Goal: Use online tool/utility: Utilize a website feature to perform a specific function

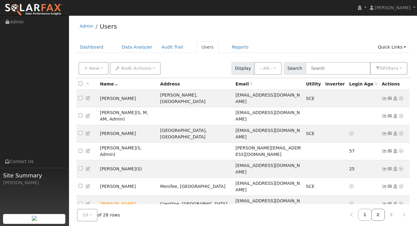
click at [378, 215] on link "2" at bounding box center [379, 214] width 14 height 12
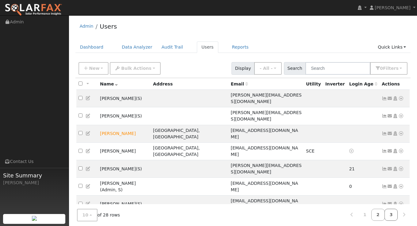
click at [390, 214] on link "3" at bounding box center [392, 214] width 14 height 12
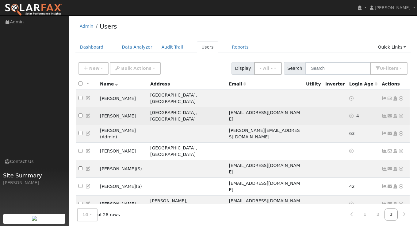
click at [401, 114] on icon at bounding box center [402, 116] width 6 height 4
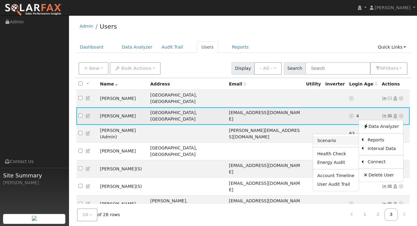
click at [348, 136] on link "Scenario" at bounding box center [336, 140] width 46 height 9
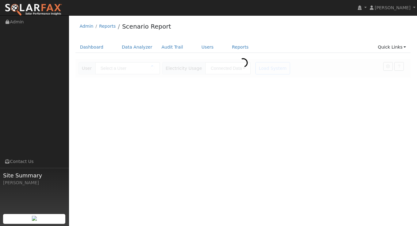
type input "[PERSON_NAME]"
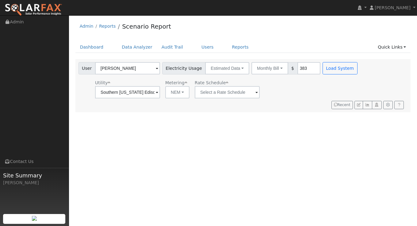
click at [288, 84] on div "Utility Southern California Edison Metering NEM NEM NBT Rate Schedule" at bounding box center [218, 87] width 283 height 21
click at [236, 66] on button "Estimated Data" at bounding box center [227, 68] width 44 height 12
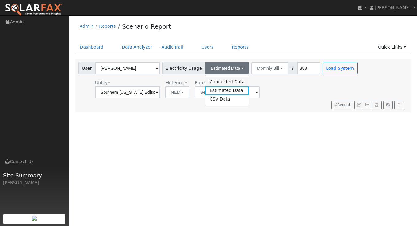
click at [224, 82] on link "Connected Data" at bounding box center [228, 81] width 44 height 9
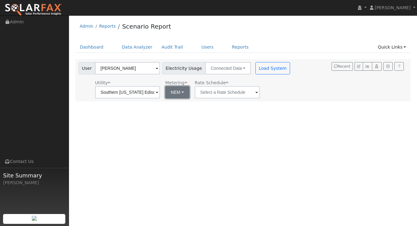
click at [173, 95] on button "NEM" at bounding box center [177, 92] width 24 height 12
click at [263, 113] on div "User Profile First name Last name Email Email Notifications No Emails No Emails…" at bounding box center [243, 120] width 348 height 210
click at [268, 72] on button "Load System" at bounding box center [273, 68] width 35 height 12
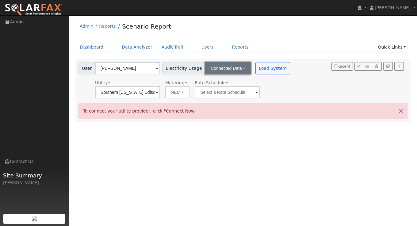
click at [229, 71] on button "Connected Data" at bounding box center [228, 68] width 46 height 12
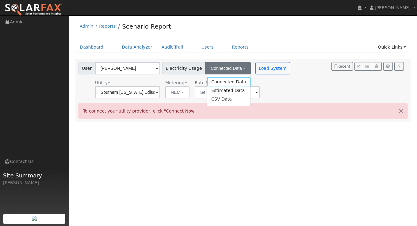
click at [231, 95] on link "CSV Data" at bounding box center [229, 99] width 44 height 9
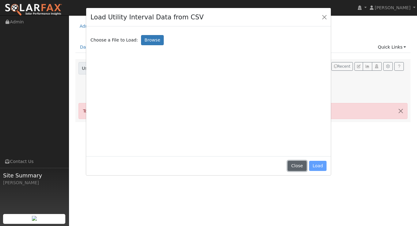
click at [293, 163] on button "Close" at bounding box center [297, 166] width 19 height 10
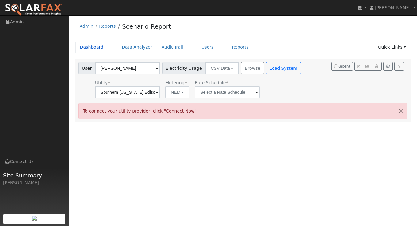
click at [91, 49] on link "Dashboard" at bounding box center [92, 46] width 33 height 11
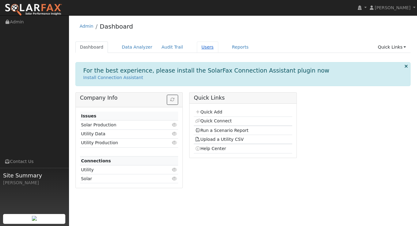
click at [198, 43] on link "Users" at bounding box center [207, 46] width 21 height 11
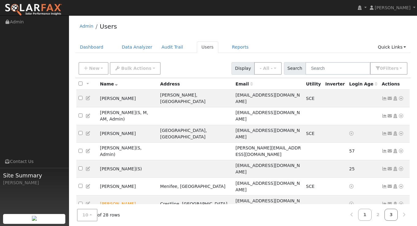
click at [394, 216] on link "3" at bounding box center [392, 214] width 14 height 12
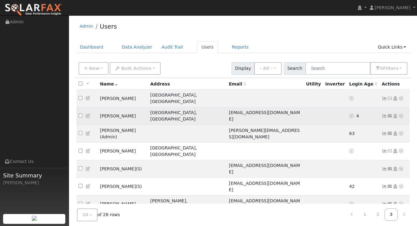
click at [402, 113] on link at bounding box center [402, 116] width 6 height 6
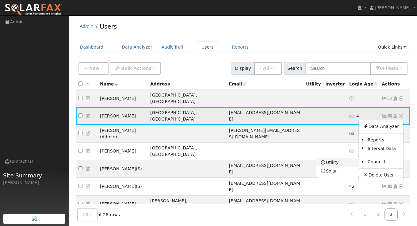
click at [342, 158] on link "Utility" at bounding box center [337, 162] width 43 height 9
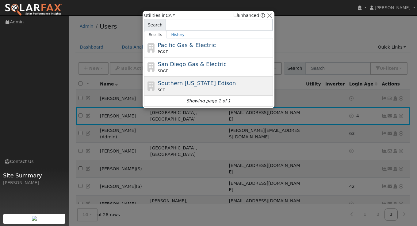
click at [218, 86] on div "Southern California Edison SCE" at bounding box center [215, 86] width 114 height 14
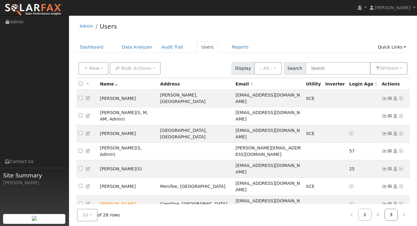
click at [395, 217] on link "3" at bounding box center [392, 214] width 14 height 12
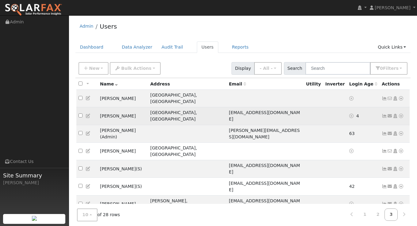
click at [404, 114] on icon at bounding box center [402, 116] width 6 height 4
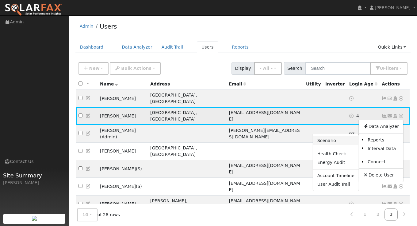
click at [341, 136] on link "Scenario" at bounding box center [336, 140] width 46 height 9
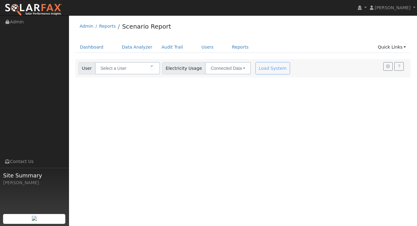
type input "[PERSON_NAME]"
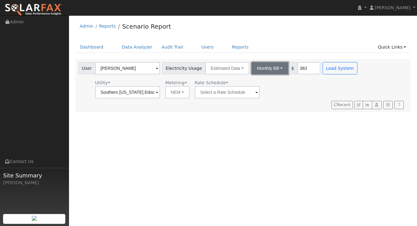
click at [271, 70] on button "Monthly Bill" at bounding box center [270, 68] width 37 height 12
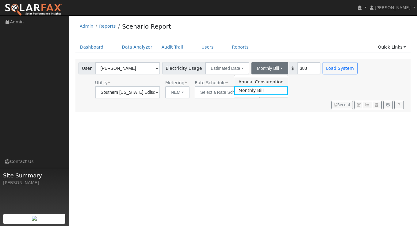
click at [274, 83] on link "Annual Consumption" at bounding box center [262, 81] width 54 height 9
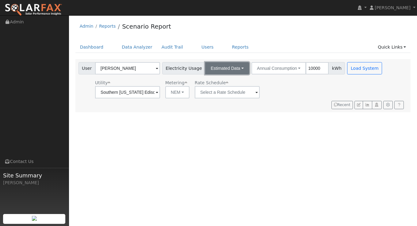
click at [231, 69] on button "Estimated Data" at bounding box center [227, 68] width 44 height 12
click at [227, 83] on link "Connected Data" at bounding box center [228, 81] width 44 height 9
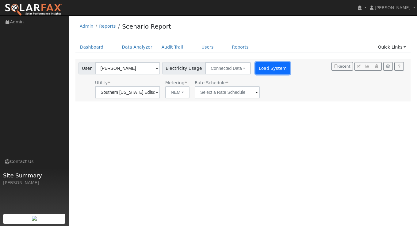
click at [256, 71] on button "Load System" at bounding box center [273, 68] width 35 height 12
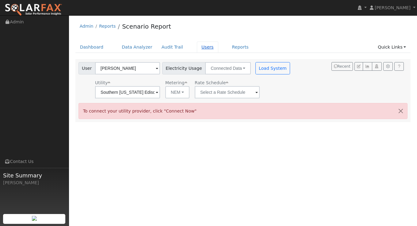
click at [201, 46] on link "Users" at bounding box center [207, 46] width 21 height 11
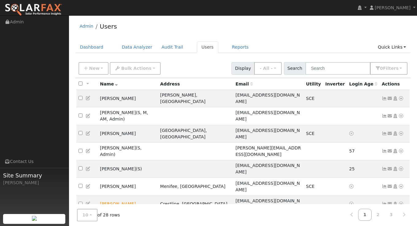
scroll to position [13, 0]
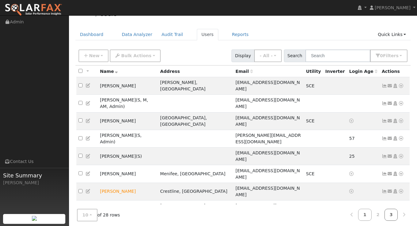
click at [391, 212] on link "3" at bounding box center [392, 214] width 14 height 12
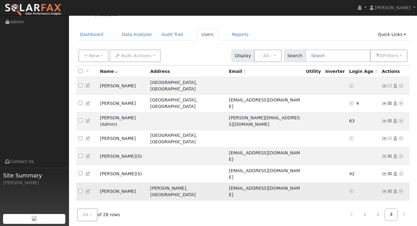
scroll to position [0, 0]
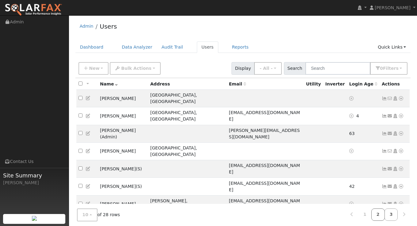
click at [377, 213] on link "2" at bounding box center [379, 214] width 14 height 12
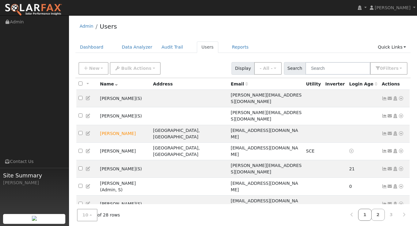
click at [365, 217] on link "1" at bounding box center [366, 214] width 14 height 12
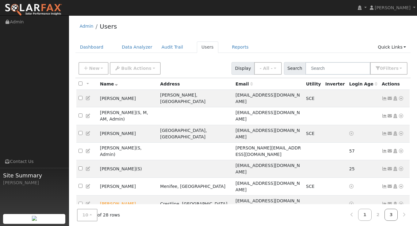
click at [394, 213] on link "3" at bounding box center [392, 214] width 14 height 12
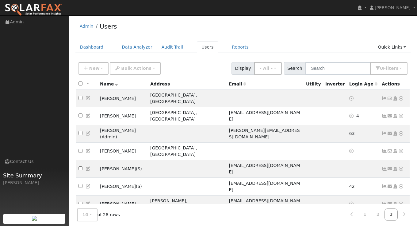
click at [198, 45] on link "Users" at bounding box center [207, 46] width 21 height 11
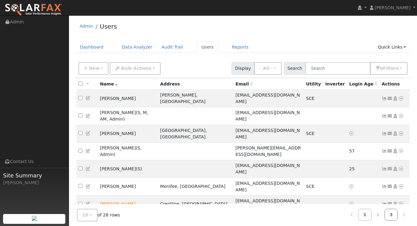
click at [393, 215] on link "3" at bounding box center [392, 214] width 14 height 12
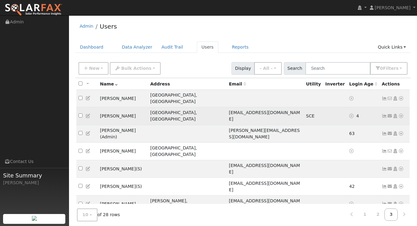
click at [401, 114] on icon at bounding box center [402, 116] width 6 height 4
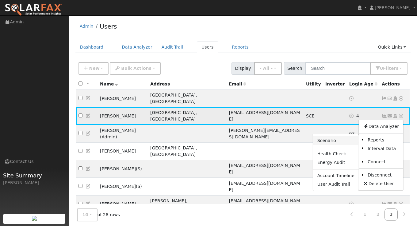
click at [349, 136] on link "Scenario" at bounding box center [336, 140] width 46 height 9
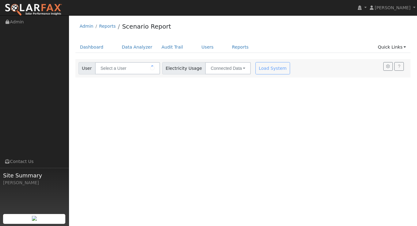
type input "[PERSON_NAME]"
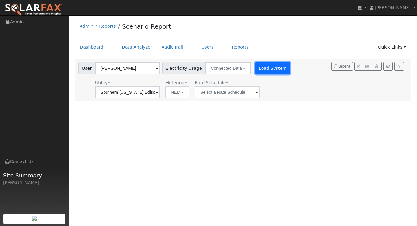
click at [256, 72] on button "Load System" at bounding box center [273, 68] width 35 height 12
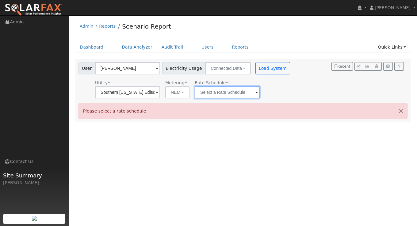
click at [213, 93] on input "text" at bounding box center [227, 92] width 65 height 12
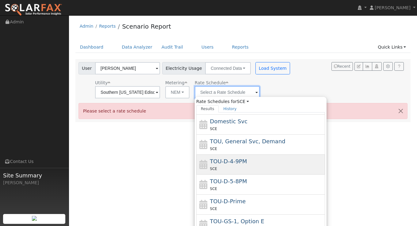
scroll to position [37, 0]
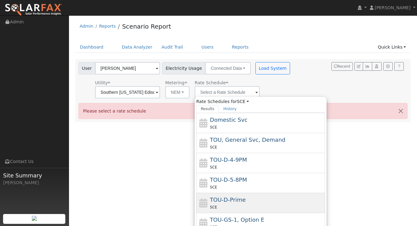
click at [264, 201] on div "TOU-D-Prime SCE" at bounding box center [267, 202] width 114 height 15
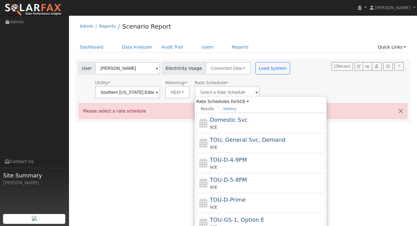
type input "TOU-D-Prime"
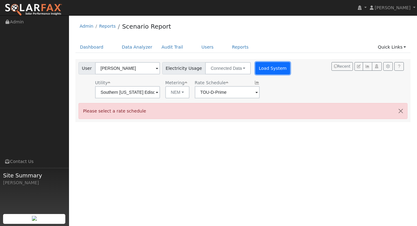
click at [265, 67] on button "Load System" at bounding box center [273, 68] width 35 height 12
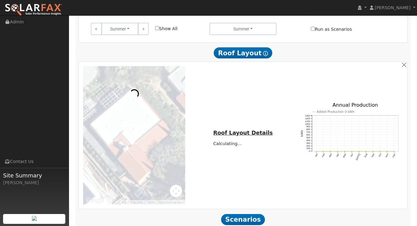
scroll to position [313, 0]
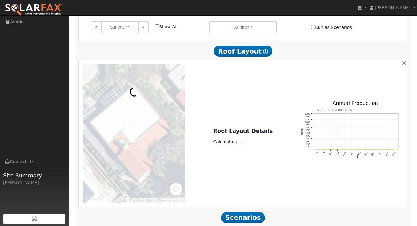
click at [406, 69] on div "← Move left → Move right ↑ Move up ↓ Move down + Zoom in - Zoom out Home Jump l…" at bounding box center [243, 133] width 327 height 138
click at [405, 64] on button "button" at bounding box center [404, 63] width 6 height 6
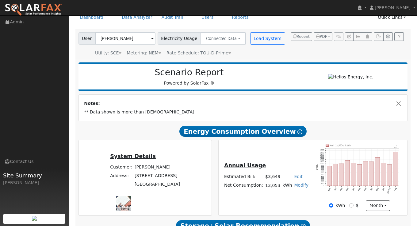
scroll to position [32, 0]
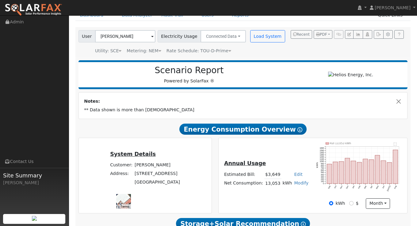
drag, startPoint x: 108, startPoint y: 180, endPoint x: 140, endPoint y: 180, distance: 31.3
click at [140, 178] on td "[STREET_ADDRESS]" at bounding box center [158, 173] width 48 height 9
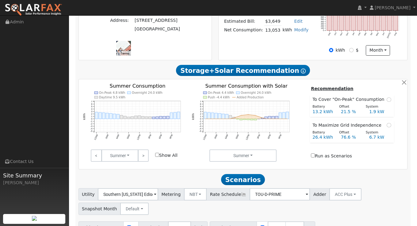
scroll to position [220, 0]
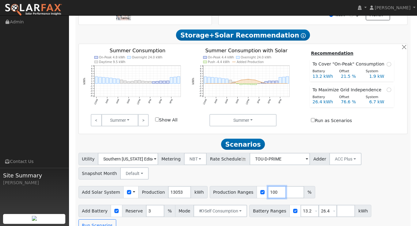
click at [268, 193] on input "100" at bounding box center [277, 192] width 18 height 12
click at [270, 193] on input "100" at bounding box center [277, 192] width 18 height 12
type input "0"
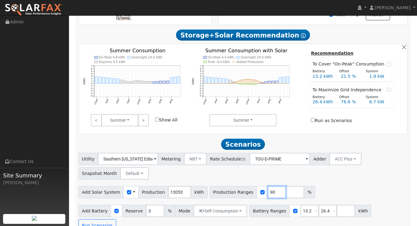
type input "90"
click at [286, 196] on input "number" at bounding box center [295, 192] width 18 height 12
type input "100"
click at [304, 195] on input "number" at bounding box center [313, 192] width 18 height 12
type input "110"
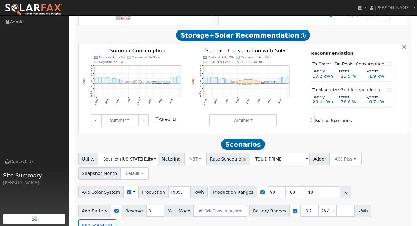
click at [370, 179] on div "Utility Southern California Edison Metering NBT NEM NBT Rate Schedule TOU-D-PRI…" at bounding box center [243, 164] width 332 height 29
click at [229, 210] on button "Self Consumption" at bounding box center [221, 210] width 54 height 12
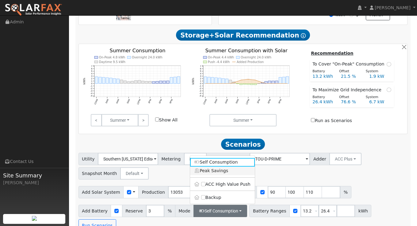
click at [219, 175] on link "Peak Savings" at bounding box center [222, 170] width 65 height 9
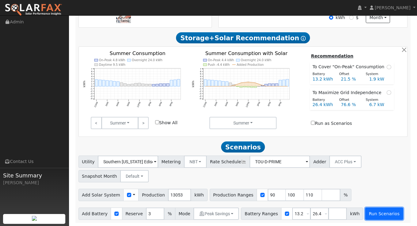
click at [374, 211] on button "Run Scenarios" at bounding box center [385, 213] width 38 height 12
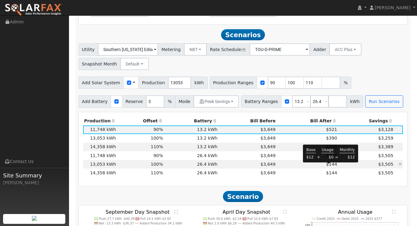
scroll to position [327, 0]
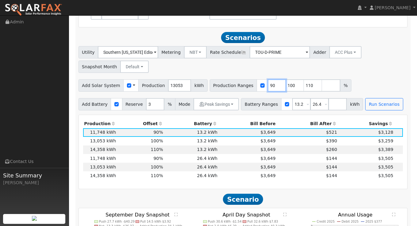
click at [270, 90] on input "90" at bounding box center [277, 85] width 18 height 12
type input "80"
click at [287, 85] on input "100" at bounding box center [295, 85] width 18 height 12
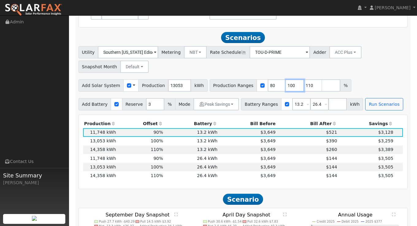
click at [287, 85] on input "100" at bounding box center [295, 85] width 18 height 12
click at [286, 88] on input "100" at bounding box center [295, 85] width 18 height 12
type input "90"
click at [307, 83] on input "110" at bounding box center [313, 85] width 18 height 12
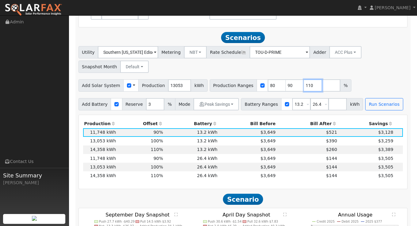
click at [307, 83] on input "110" at bounding box center [313, 85] width 18 height 12
type input "100"
click at [376, 64] on div "Utility Southern California Edison Metering NBT NEM NBT Rate Schedule TOU-D-PRI…" at bounding box center [243, 58] width 332 height 29
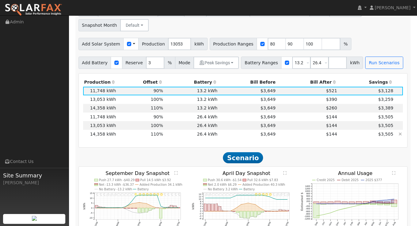
scroll to position [349, 0]
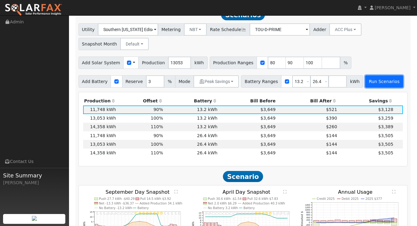
click at [378, 87] on button "Run Scenarios" at bounding box center [385, 81] width 38 height 12
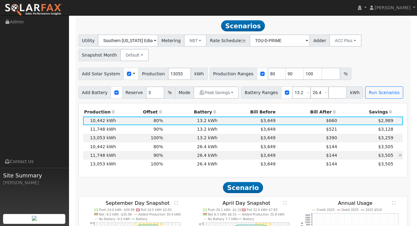
scroll to position [336, 0]
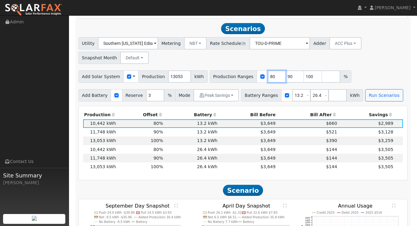
click at [268, 80] on input "80" at bounding box center [277, 76] width 18 height 12
click at [268, 78] on input "80" at bounding box center [277, 76] width 18 height 12
type input "65"
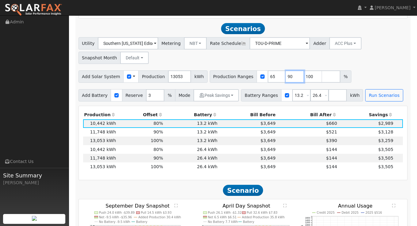
click at [286, 80] on input "90" at bounding box center [295, 76] width 18 height 12
click at [286, 81] on input "90" at bounding box center [295, 76] width 18 height 12
drag, startPoint x: 285, startPoint y: 81, endPoint x: 281, endPoint y: 80, distance: 4.7
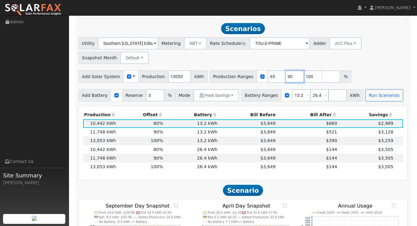
click at [286, 80] on input "90" at bounding box center [295, 76] width 18 height 12
type input "80"
click at [305, 79] on input "100" at bounding box center [313, 76] width 18 height 12
drag, startPoint x: 305, startPoint y: 79, endPoint x: 295, endPoint y: 79, distance: 10.1
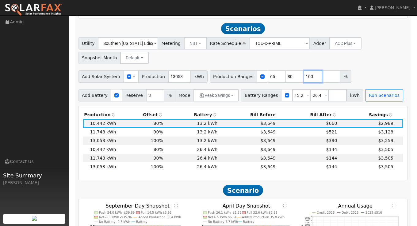
click at [295, 79] on div "Production Ranges 65 80 100 %" at bounding box center [281, 76] width 142 height 12
click at [388, 73] on div "Add Solar System Use CSV Data Production 13053 kWh Production Ranges 65 80 100 %" at bounding box center [243, 75] width 332 height 14
click at [369, 96] on button "Run Scenarios" at bounding box center [385, 95] width 38 height 12
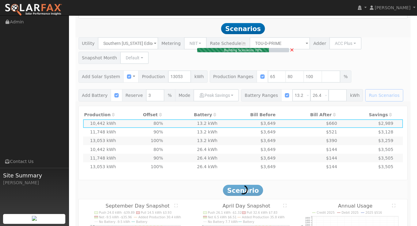
scroll to position [343, 0]
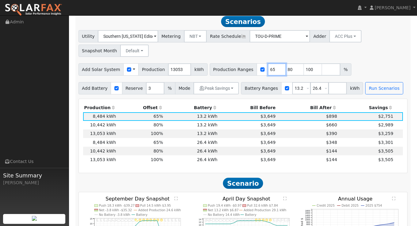
click at [269, 75] on input "65" at bounding box center [277, 69] width 18 height 12
click at [381, 55] on div "Utility Southern California Edison Metering NBT NEM NBT Rate Schedule TOU-D-PRI…" at bounding box center [243, 42] width 332 height 29
click at [378, 101] on div "Scenario Report Powered by SolarFax ® Notes: ** Data shown is more than 1 month…" at bounding box center [244, 143] width 336 height 795
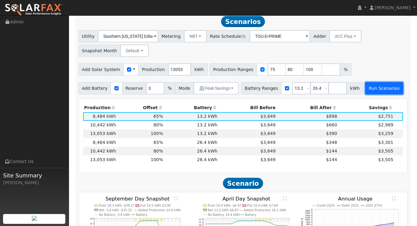
click at [380, 90] on button "Run Scenarios" at bounding box center [385, 88] width 38 height 12
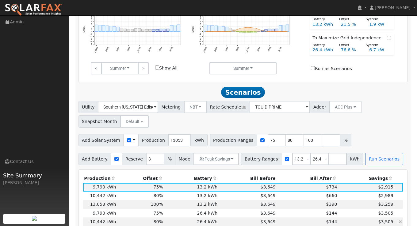
scroll to position [273, 0]
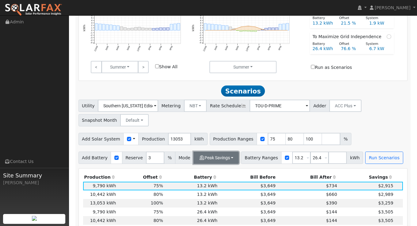
click at [215, 161] on button "Peak Savings" at bounding box center [216, 157] width 45 height 12
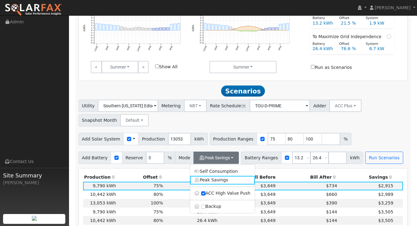
click at [225, 175] on link "Self Consumption" at bounding box center [222, 171] width 65 height 9
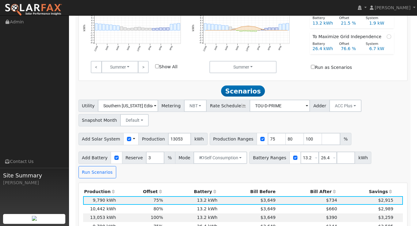
click at [389, 153] on div "Add Battery Reserve 3 % Mode Self Consumption Self Consumption Peak Savings ACC…" at bounding box center [243, 163] width 332 height 29
click at [116, 166] on button "Run Scenarios" at bounding box center [98, 172] width 38 height 12
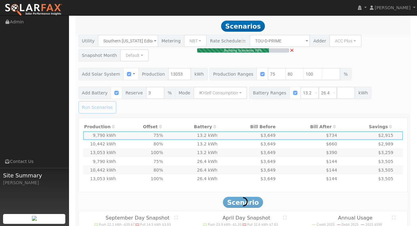
scroll to position [343, 0]
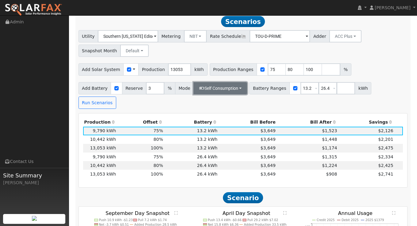
click at [236, 91] on button "Self Consumption" at bounding box center [221, 88] width 54 height 12
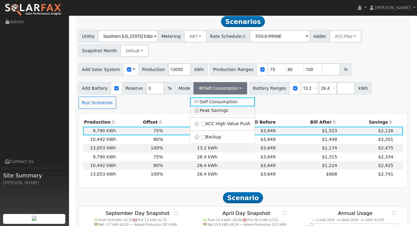
click at [222, 115] on link "Peak Savings" at bounding box center [222, 110] width 65 height 9
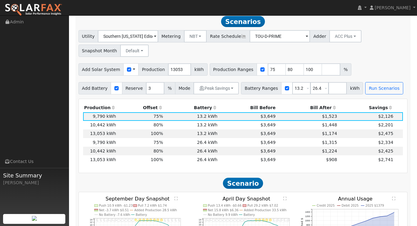
click at [380, 81] on div "Utility Southern California Edison Metering NBT NEM NBT Rate Schedule TOU-D-PRI…" at bounding box center [243, 62] width 336 height 64
click at [378, 85] on button "Run Scenarios" at bounding box center [385, 88] width 38 height 12
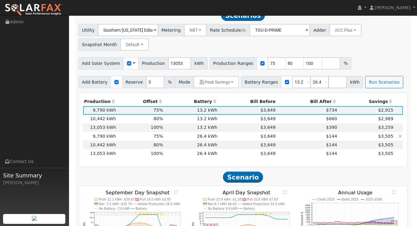
scroll to position [349, 0]
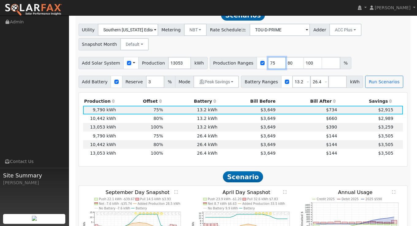
click at [268, 67] on input "75" at bounding box center [277, 63] width 18 height 12
type input "80"
click at [286, 66] on input "90" at bounding box center [295, 63] width 18 height 12
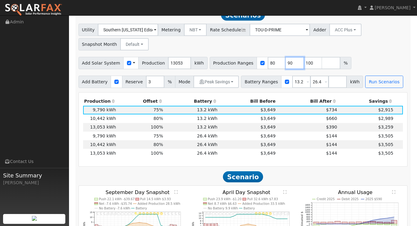
click at [286, 66] on input "90" at bounding box center [295, 63] width 18 height 12
type input "100"
click at [304, 64] on input "100" at bounding box center [313, 63] width 18 height 12
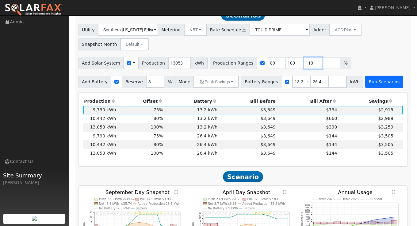
type input "110"
click at [369, 88] on button "Run Scenarios" at bounding box center [385, 82] width 38 height 12
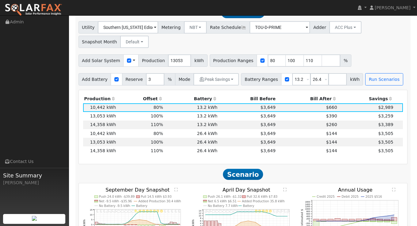
scroll to position [350, 0]
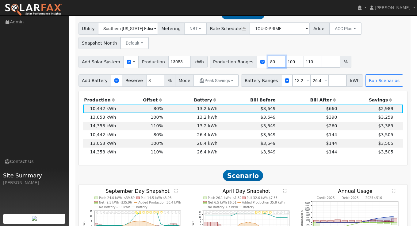
click at [268, 63] on input "80" at bounding box center [277, 62] width 18 height 12
click at [366, 56] on div "Utility Southern California Edison Metering NBT NEM NBT Rate Schedule TOU-D-PRI…" at bounding box center [243, 54] width 336 height 64
click at [369, 82] on button "Run Scenarios" at bounding box center [385, 80] width 38 height 12
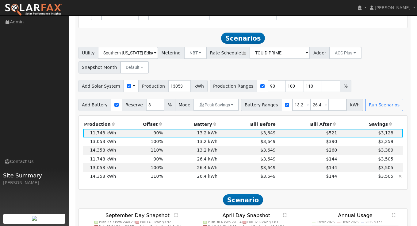
scroll to position [325, 0]
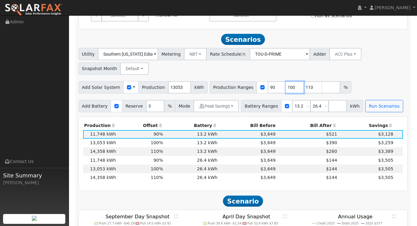
click at [287, 88] on input "100" at bounding box center [295, 87] width 18 height 12
click at [270, 88] on input "90" at bounding box center [277, 87] width 18 height 12
drag, startPoint x: 287, startPoint y: 90, endPoint x: 276, endPoint y: 88, distance: 11.9
click at [276, 88] on div "Production Ranges 90 100 110 %" at bounding box center [281, 87] width 142 height 12
click at [344, 67] on div "Utility Southern California Edison Metering NBT NEM NBT Rate Schedule TOU-D-PRI…" at bounding box center [243, 60] width 332 height 29
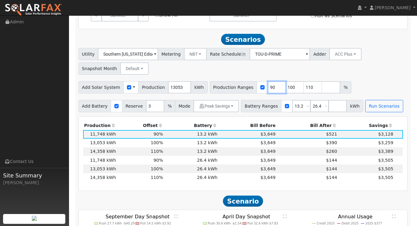
drag, startPoint x: 271, startPoint y: 90, endPoint x: 246, endPoint y: 88, distance: 24.9
click at [246, 88] on div "Production Ranges 90 100 110 %" at bounding box center [281, 87] width 142 height 12
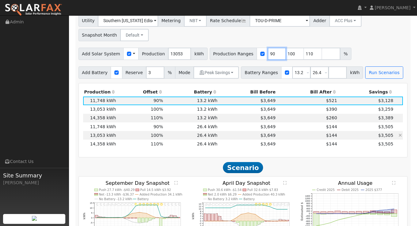
scroll to position [368, 0]
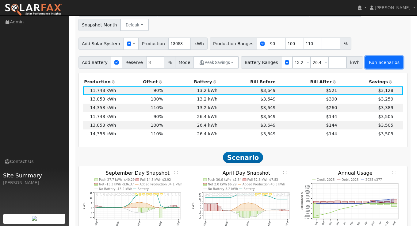
click at [374, 61] on button "Run Scenarios" at bounding box center [385, 62] width 38 height 12
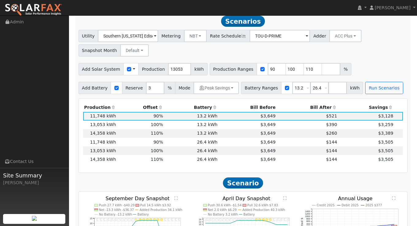
scroll to position [343, 0]
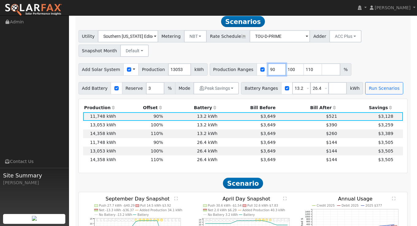
type input "100"
type input "110"
type input "100"
click at [343, 60] on div "Utility Southern California Edison Metering NBT NEM NBT Rate Schedule TOU-D-PRI…" at bounding box center [243, 62] width 336 height 64
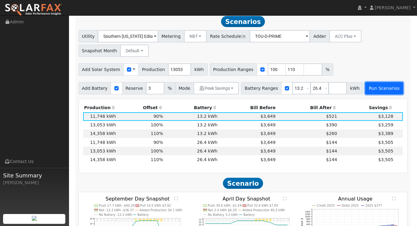
click at [373, 91] on button "Run Scenarios" at bounding box center [385, 88] width 38 height 12
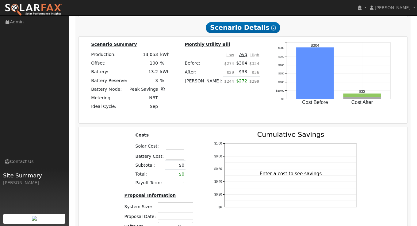
scroll to position [635, 0]
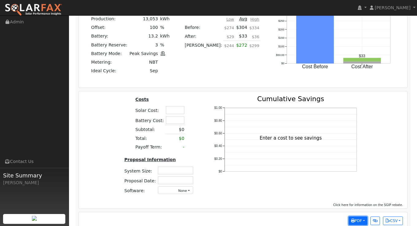
click at [359, 218] on span "PDF" at bounding box center [356, 220] width 11 height 4
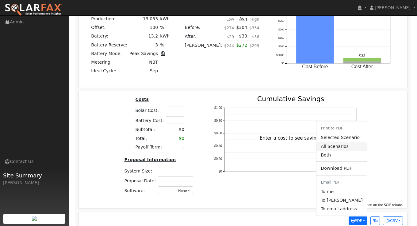
click at [346, 142] on link "All Scenarios" at bounding box center [342, 146] width 50 height 9
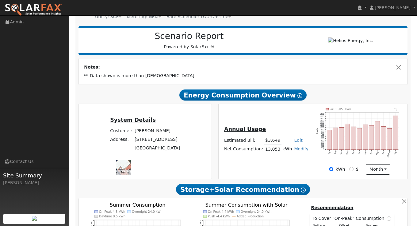
scroll to position [70, 0]
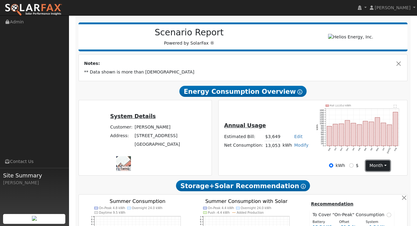
click at [380, 167] on button "month" at bounding box center [378, 165] width 24 height 10
click at [380, 179] on link "Day" at bounding box center [388, 178] width 43 height 9
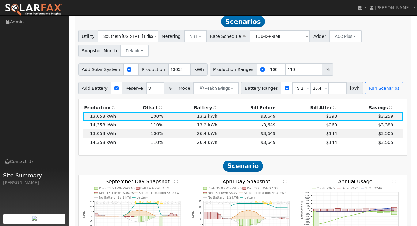
scroll to position [311, 0]
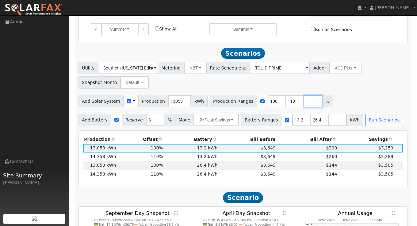
click at [304, 107] on input "number" at bounding box center [313, 101] width 18 height 12
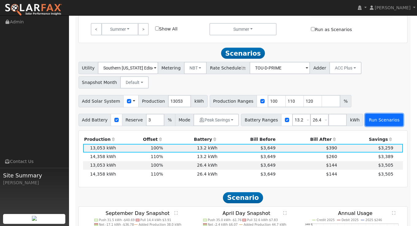
click at [381, 126] on button "Run Scenarios" at bounding box center [385, 120] width 38 height 12
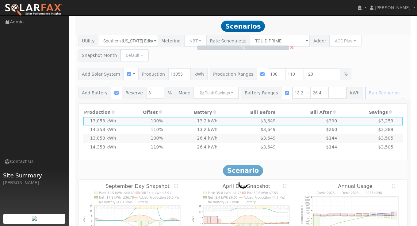
scroll to position [343, 0]
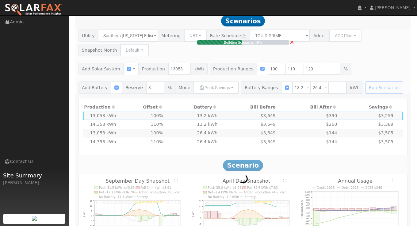
click at [309, 74] on div "Building Scenarios 49% ×" at bounding box center [243, 61] width 336 height 64
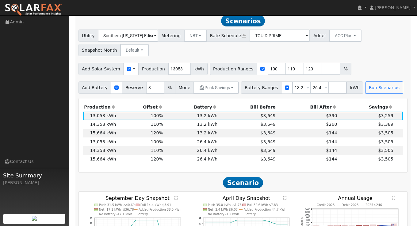
scroll to position [343, 0]
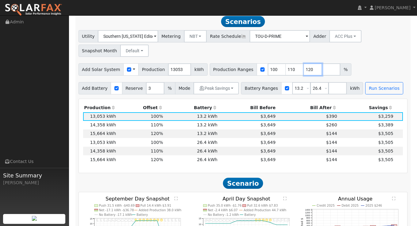
click at [306, 72] on input "120" at bounding box center [313, 69] width 18 height 12
type input "1"
click at [358, 61] on div "Utility Southern California Edison Metering NBT NEM NBT Rate Schedule TOU-D-PRI…" at bounding box center [243, 62] width 336 height 64
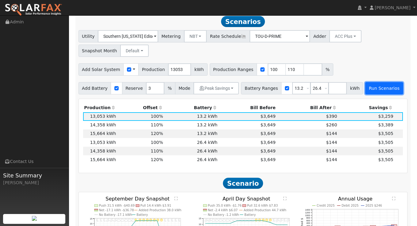
click at [371, 90] on button "Run Scenarios" at bounding box center [385, 88] width 38 height 12
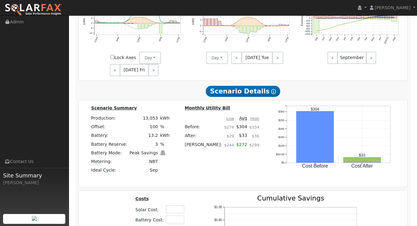
scroll to position [635, 0]
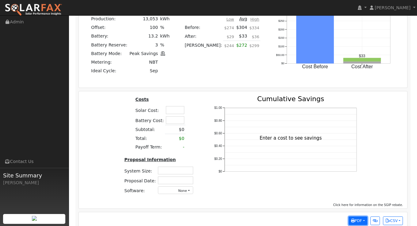
click at [356, 218] on span "PDF" at bounding box center [356, 220] width 11 height 4
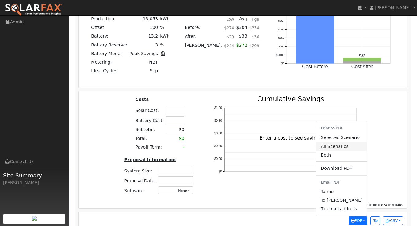
click at [340, 142] on link "All Scenarios" at bounding box center [342, 146] width 50 height 9
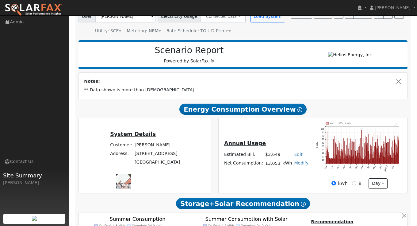
scroll to position [0, 0]
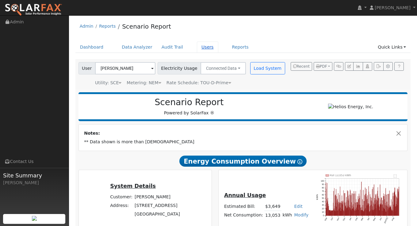
click at [199, 49] on link "Users" at bounding box center [207, 46] width 21 height 11
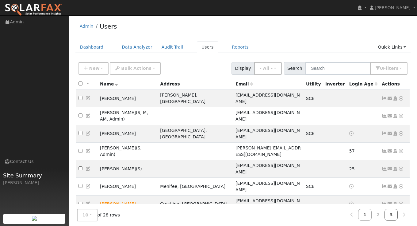
click at [392, 213] on link "3" at bounding box center [392, 214] width 14 height 12
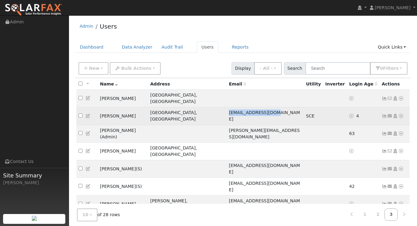
drag, startPoint x: 209, startPoint y: 108, endPoint x: 258, endPoint y: 108, distance: 48.2
click at [258, 108] on td "[EMAIL_ADDRESS][DOMAIN_NAME]" at bounding box center [265, 115] width 77 height 17
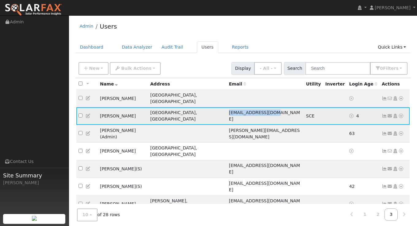
copy span "[EMAIL_ADDRESS][DOMAIN_NAME]"
